Goal: Information Seeking & Learning: Learn about a topic

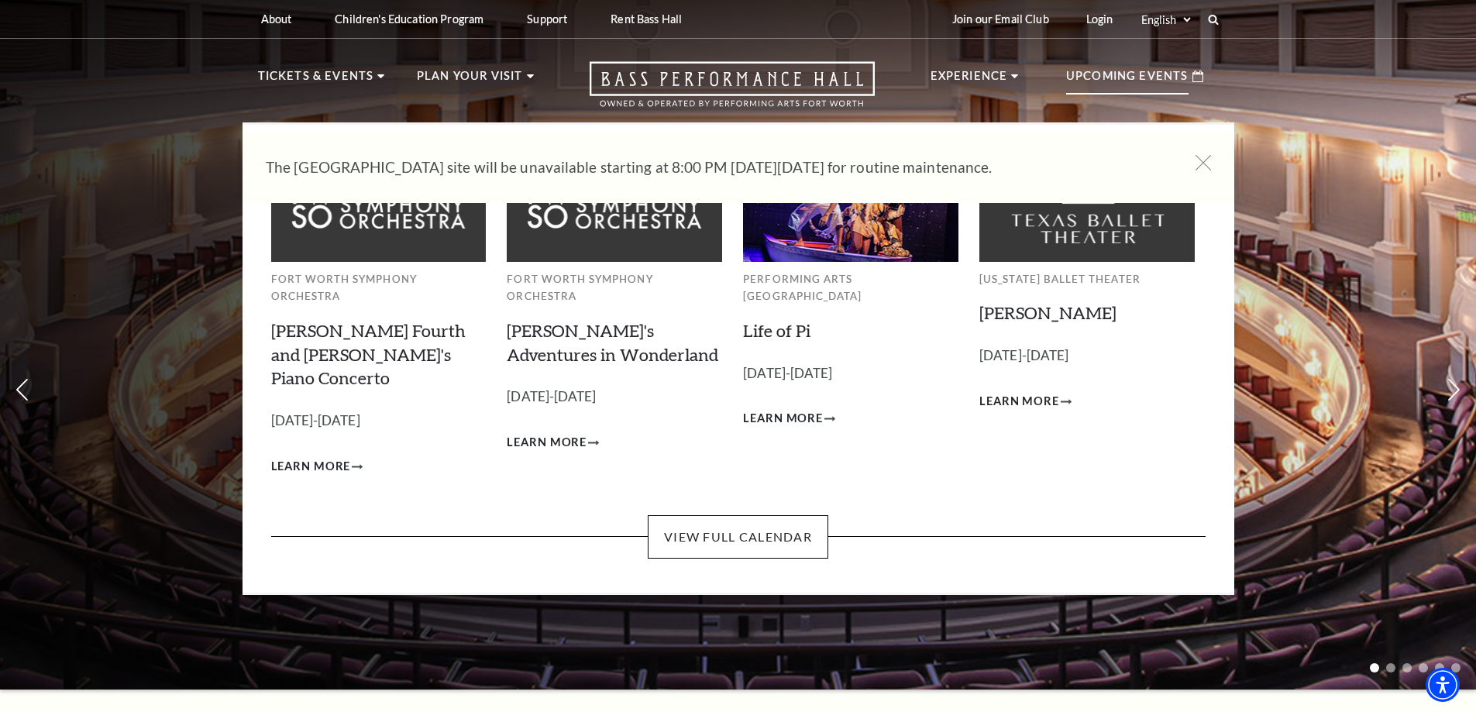
click at [1123, 60] on div "Upcoming Events" at bounding box center [1135, 76] width 168 height 44
click at [1119, 80] on p "Upcoming Events" at bounding box center [1127, 81] width 122 height 28
click at [1095, 75] on p "Upcoming Events" at bounding box center [1127, 81] width 122 height 28
click at [727, 515] on link "View Full Calendar" at bounding box center [738, 536] width 181 height 43
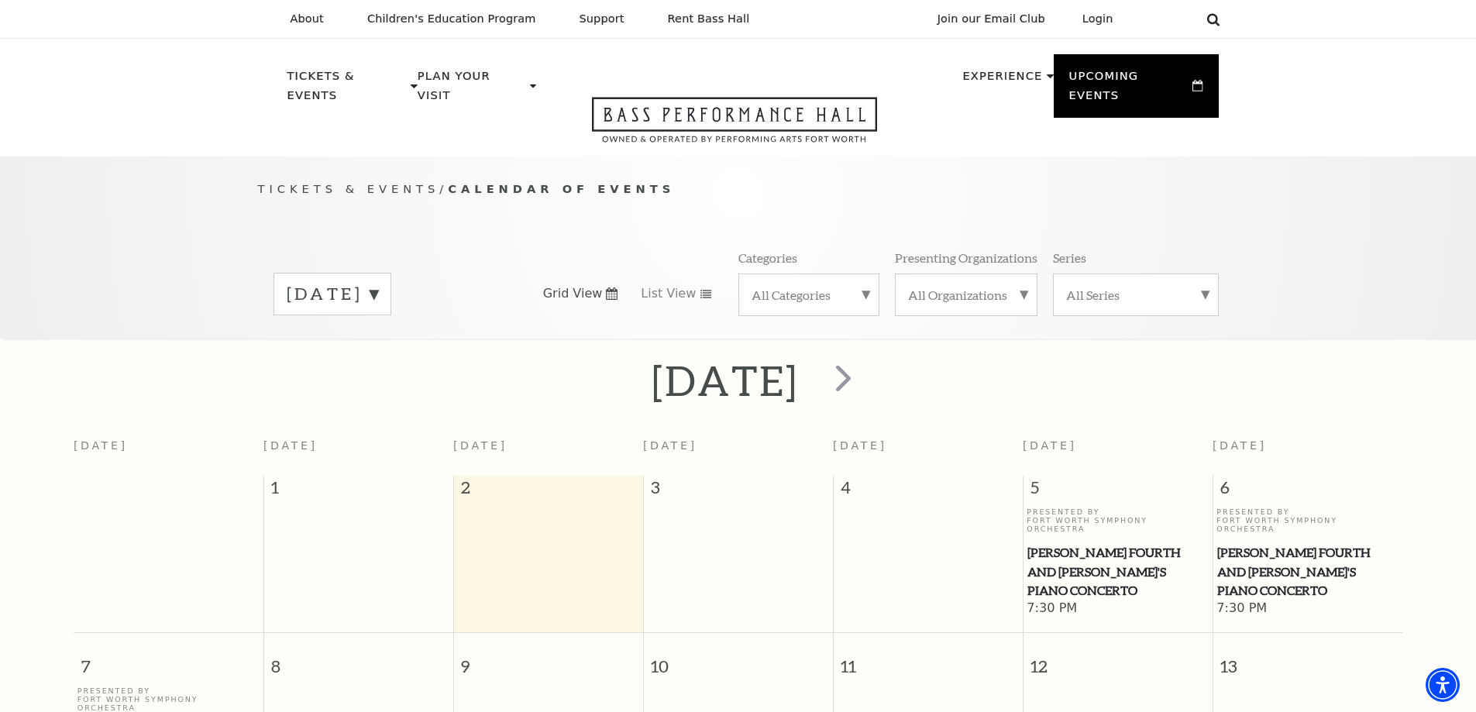
click at [1210, 19] on icon at bounding box center [1213, 19] width 14 height 14
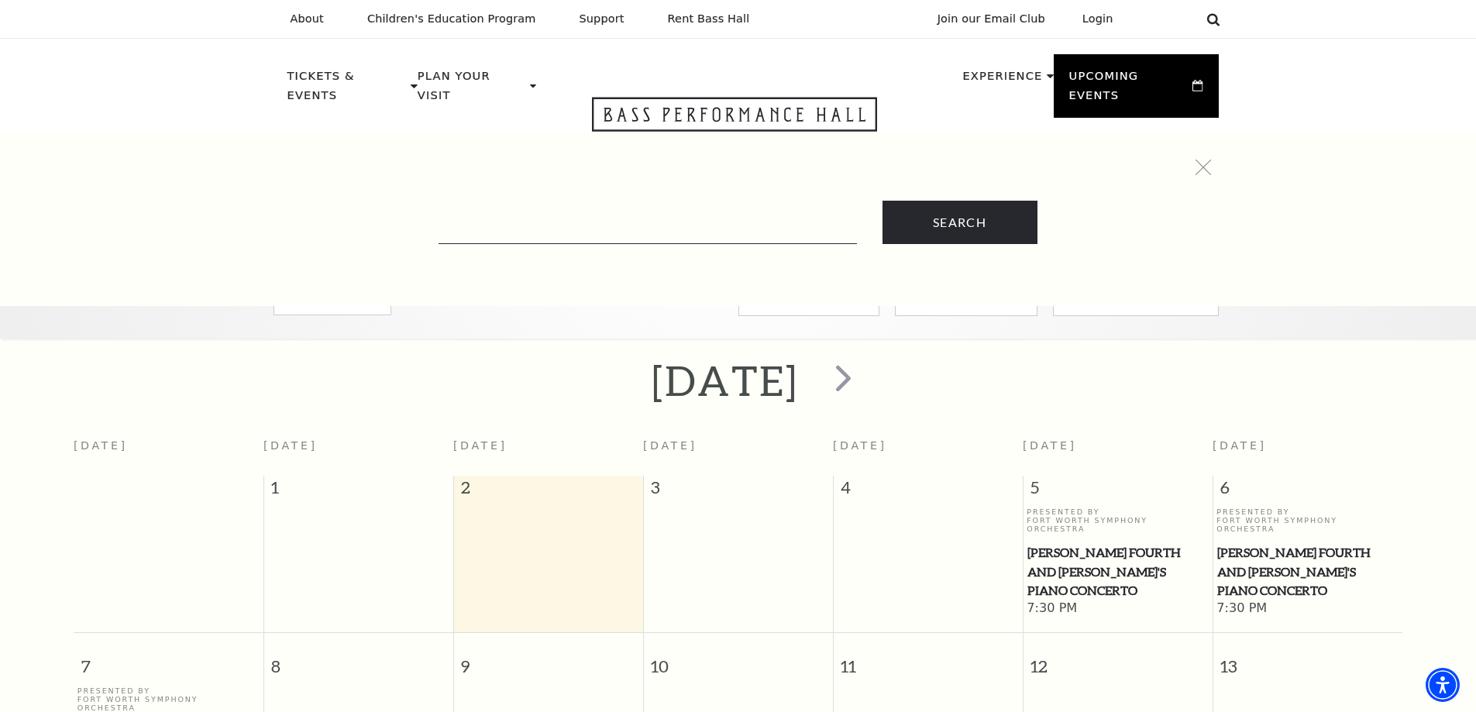
click at [1212, 16] on icon at bounding box center [1213, 19] width 14 height 14
click at [564, 221] on input "Text field" at bounding box center [647, 228] width 418 height 32
type input "[PERSON_NAME][GEOGRAPHIC_DATA]"
click at [882, 201] on input "Search" at bounding box center [959, 222] width 155 height 43
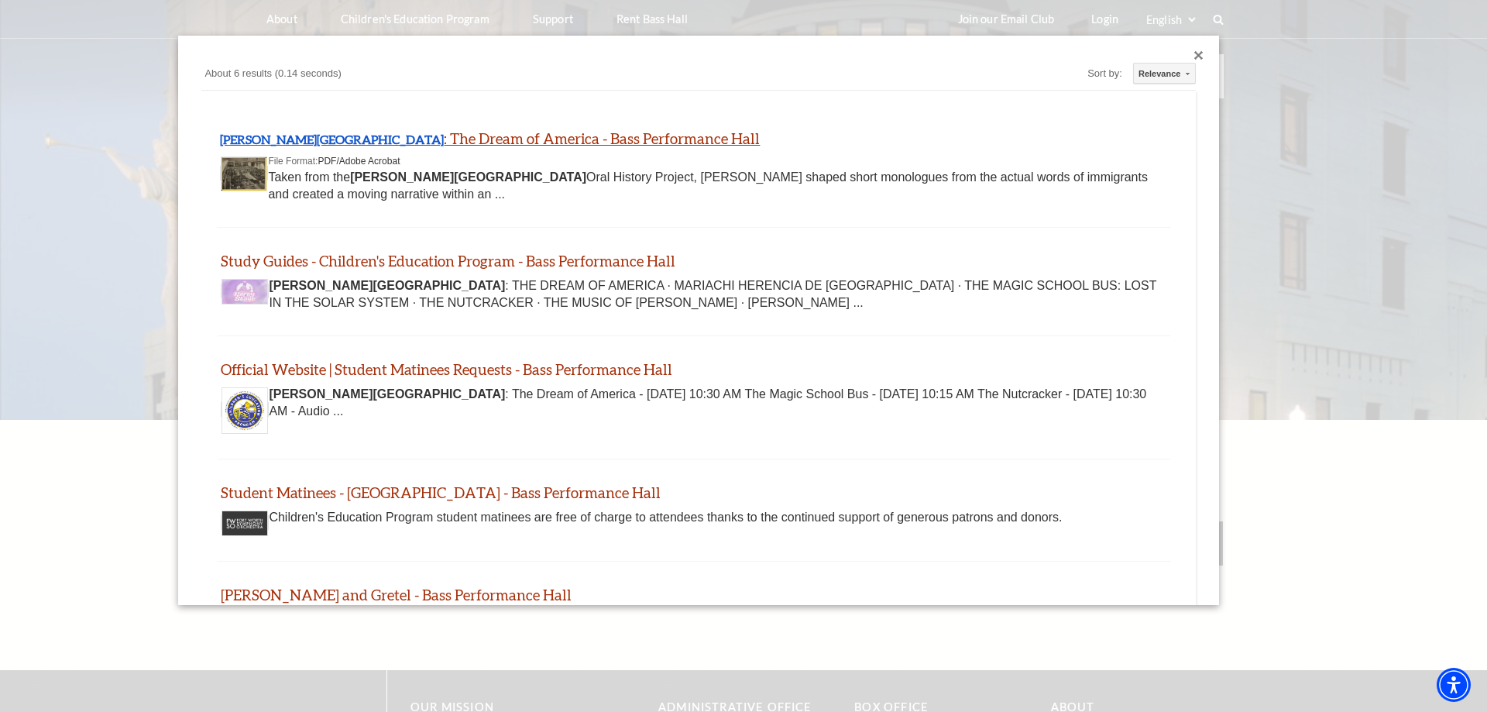
click at [321, 136] on link "Ellis Island : The Dream of America - Bass Performance Hall" at bounding box center [490, 138] width 540 height 18
click at [497, 139] on link "Ellis Island : The Dream of America - Bass Performance Hall" at bounding box center [490, 138] width 540 height 18
click at [476, 258] on link "Study Guides - Children's Education Program - Bass Performance Hall" at bounding box center [447, 261] width 455 height 18
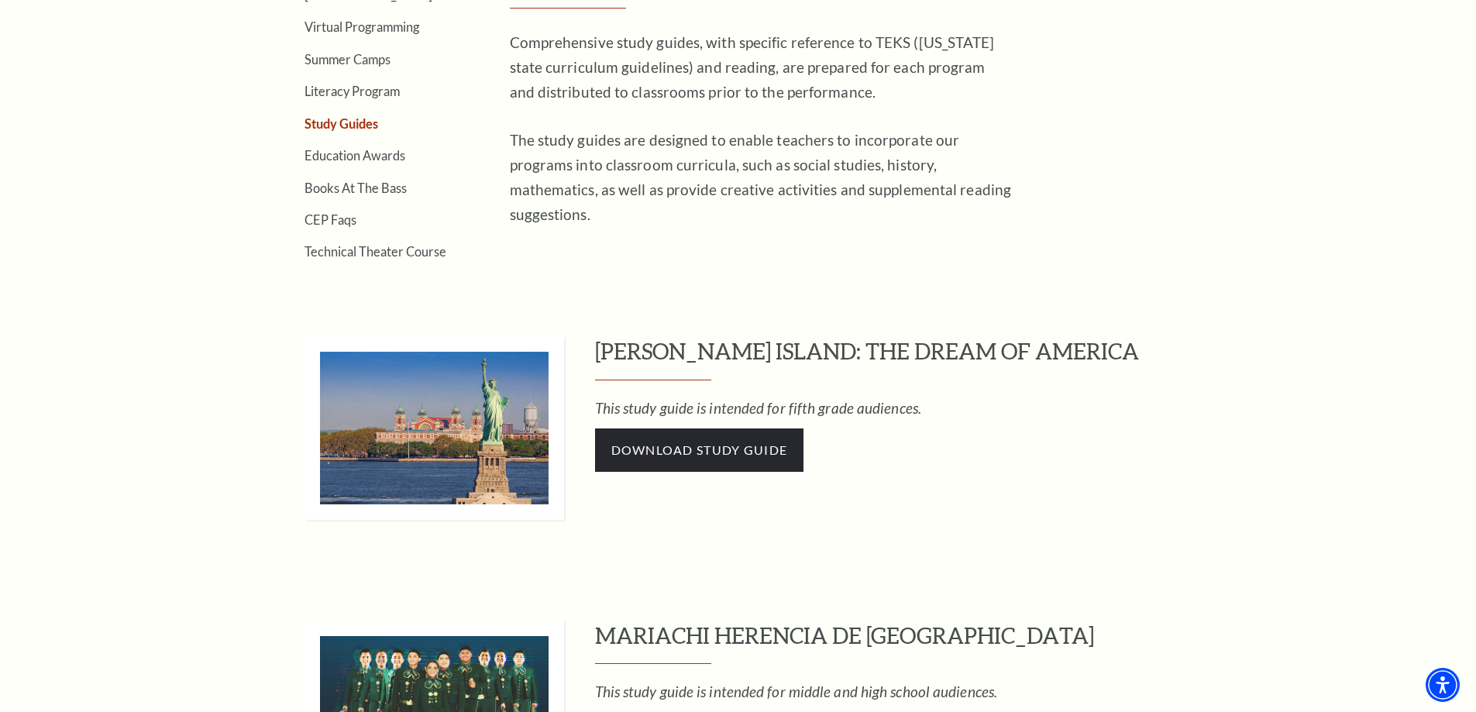
scroll to position [852, 0]
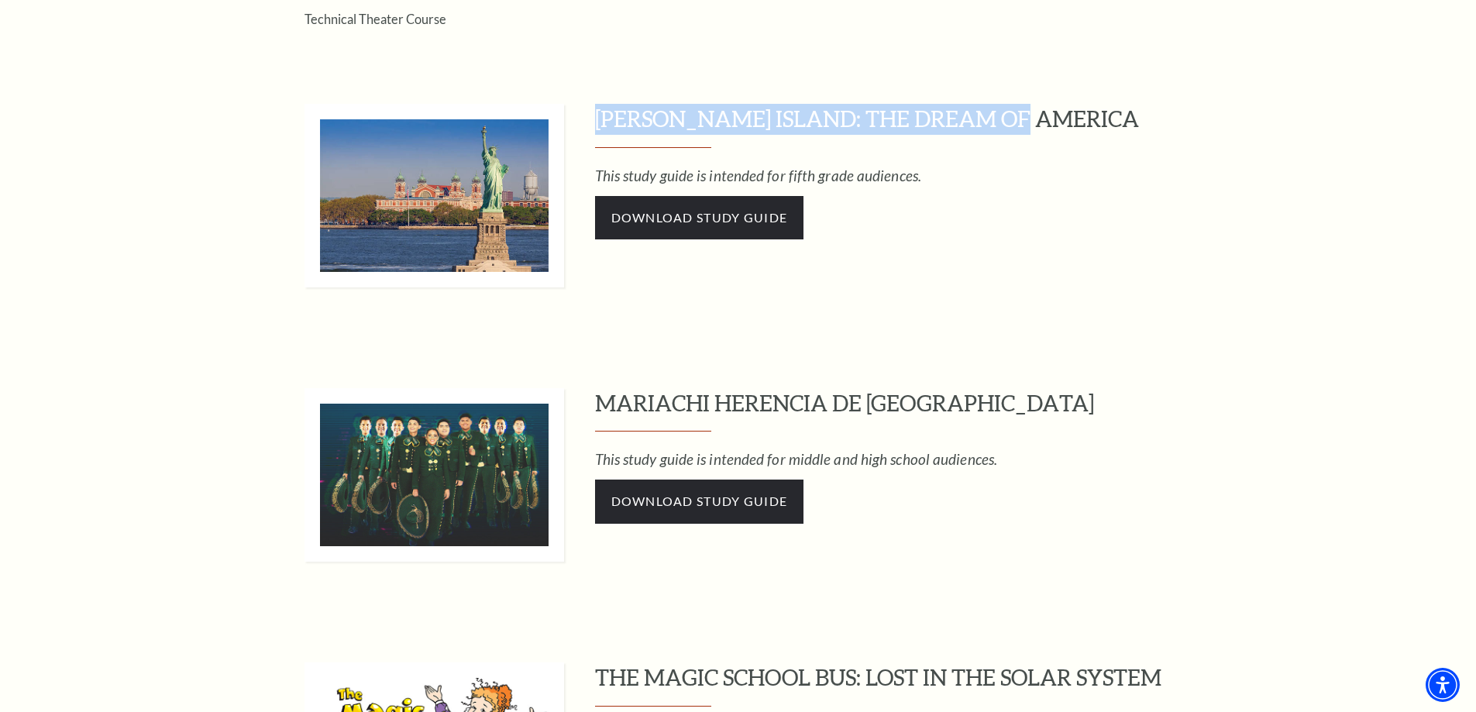
drag, startPoint x: 1030, startPoint y: 115, endPoint x: 593, endPoint y: 98, distance: 436.5
copy h3 "ELLIS ISLAND: THE DREAM OF AMERICA"
click at [623, 132] on h3 "ELLIS ISLAND: THE DREAM OF AMERICA" at bounding box center [907, 126] width 624 height 44
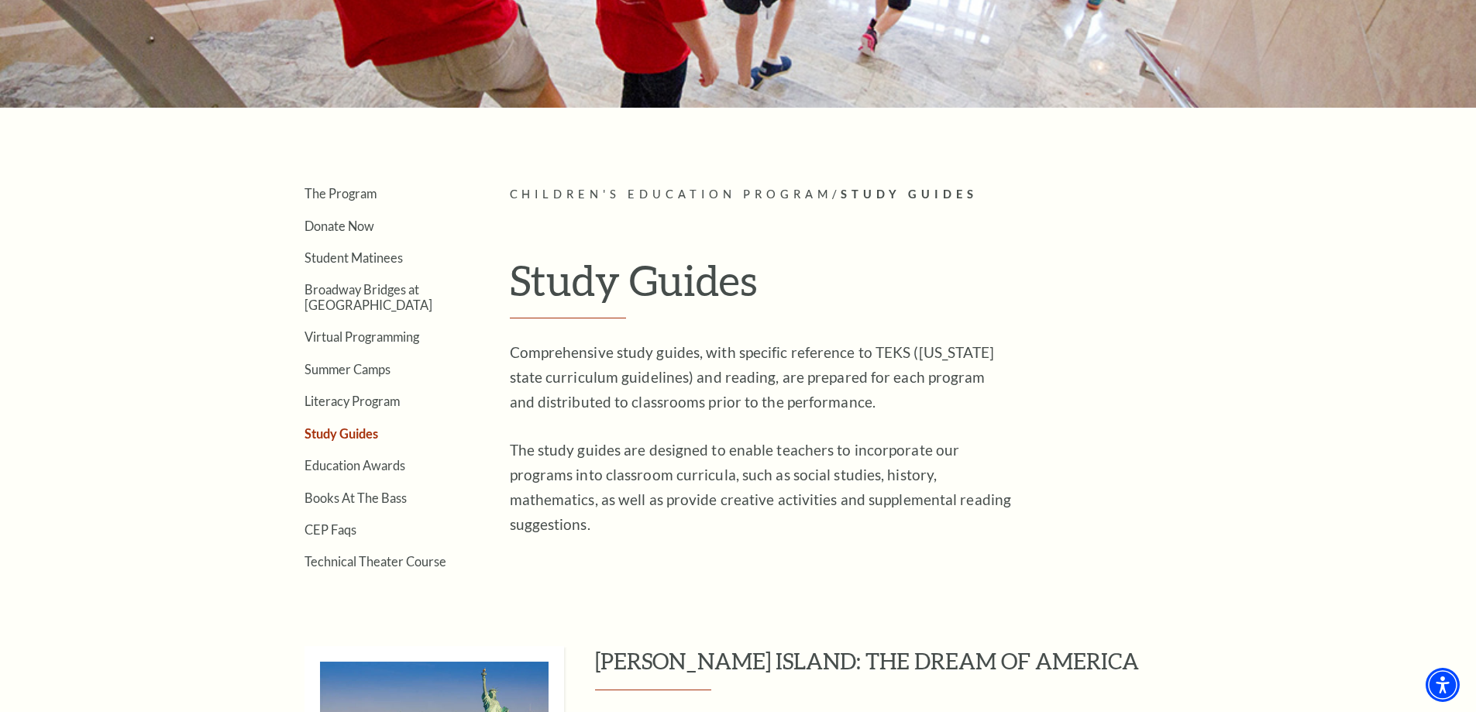
scroll to position [0, 0]
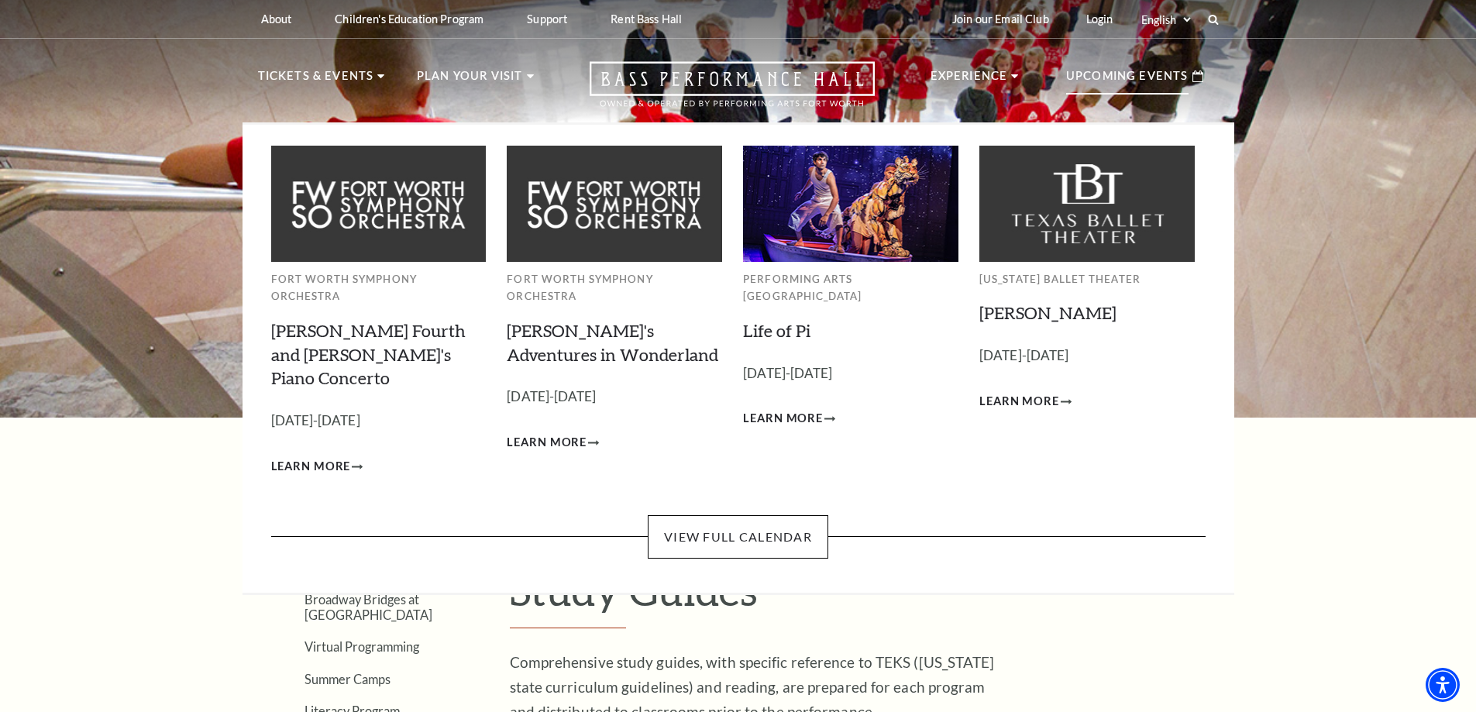
click at [1132, 78] on p "Upcoming Events" at bounding box center [1127, 81] width 122 height 28
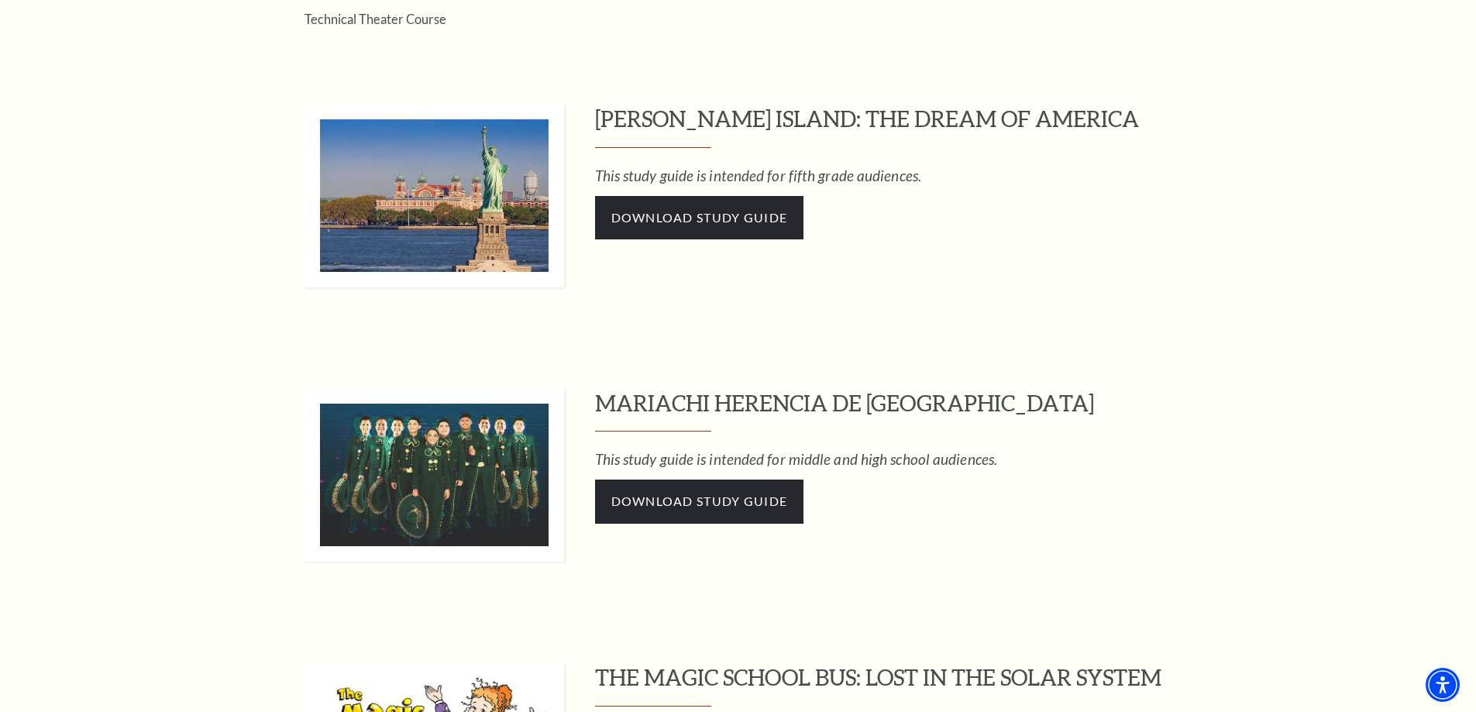
scroll to position [1085, 0]
